Goal: Use online tool/utility: Utilize a website feature to perform a specific function

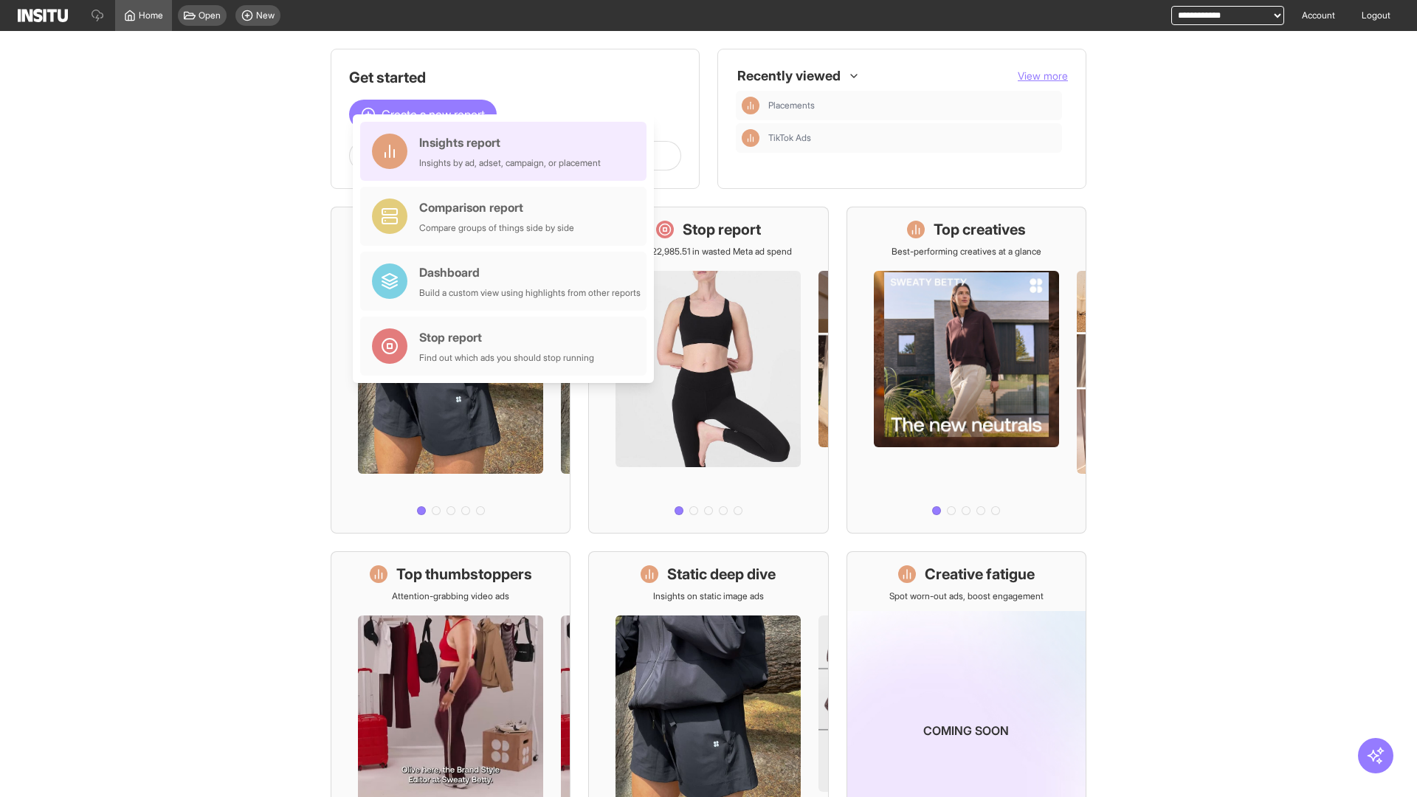
click at [507, 151] on div "Insights report Insights by ad, adset, campaign, or placement" at bounding box center [510, 151] width 182 height 35
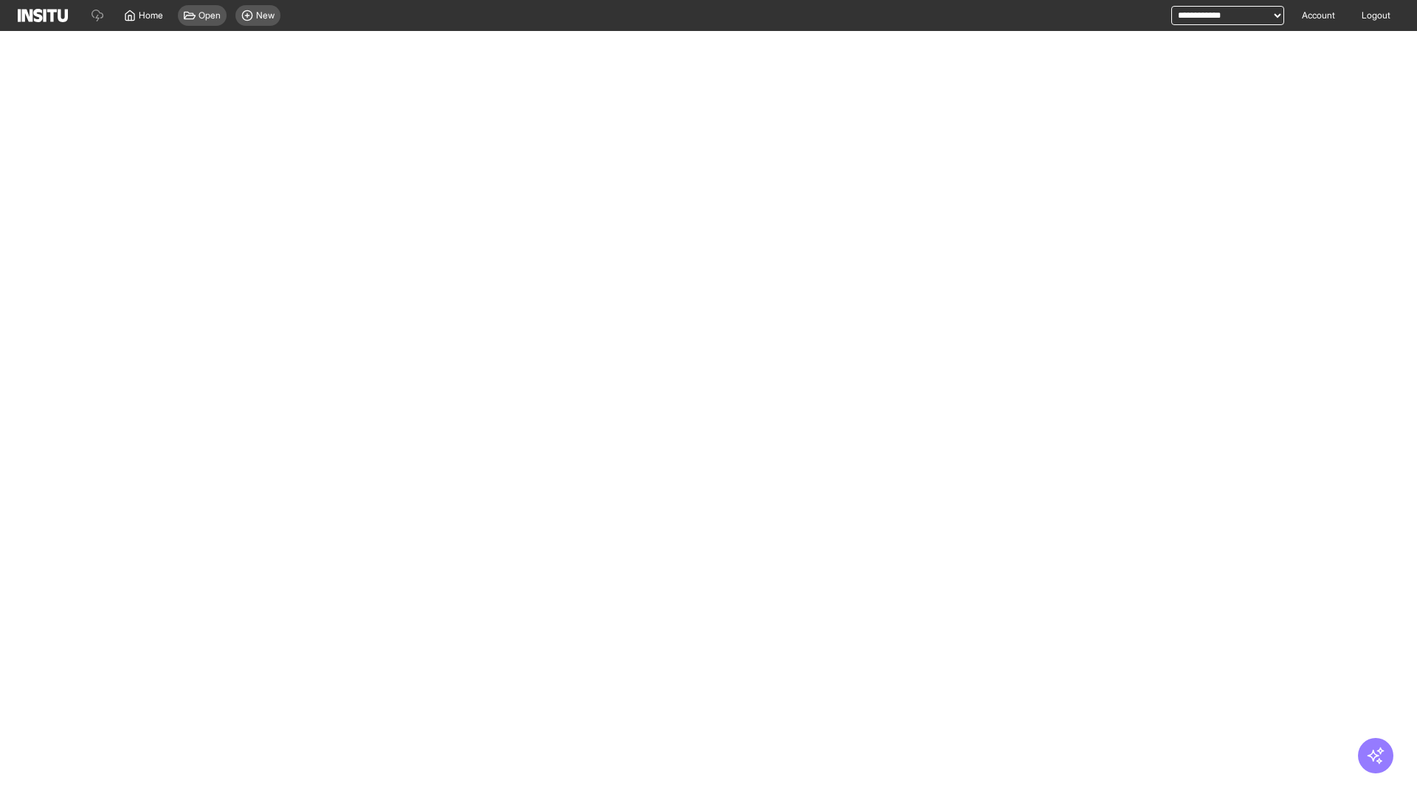
select select "**"
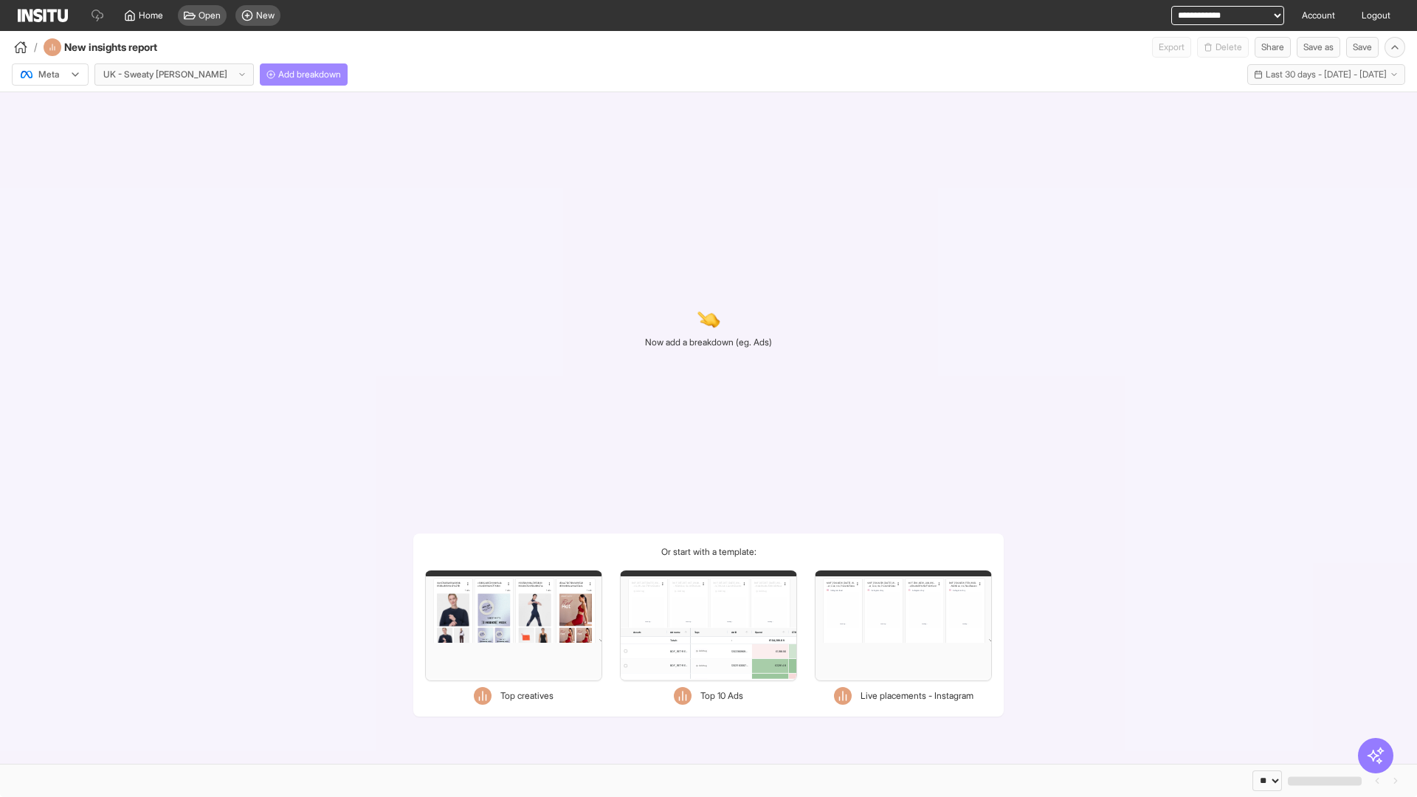
click at [278, 75] on span "Add breakdown" at bounding box center [309, 75] width 63 height 12
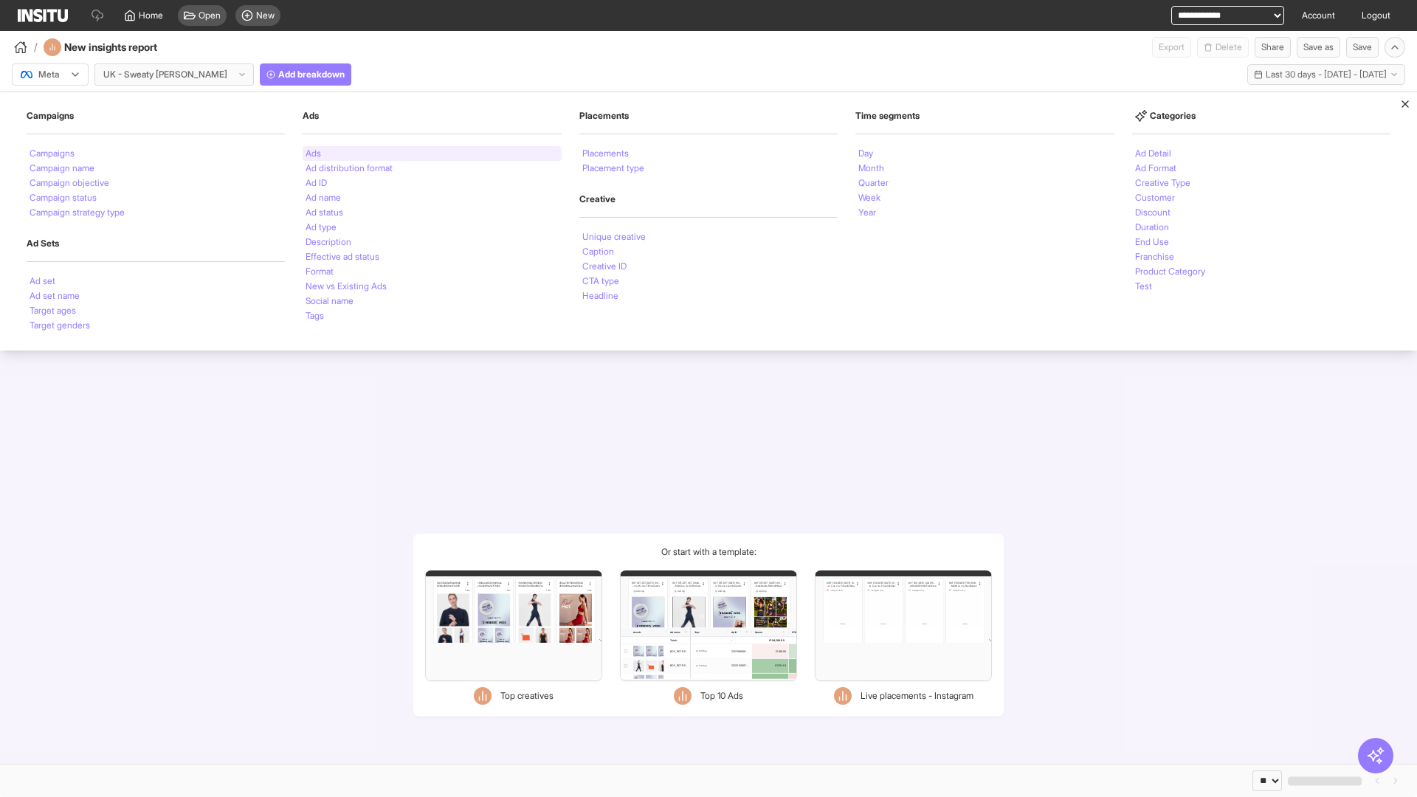
click at [313, 154] on li "Ads" at bounding box center [314, 153] width 16 height 9
